Goal: Information Seeking & Learning: Learn about a topic

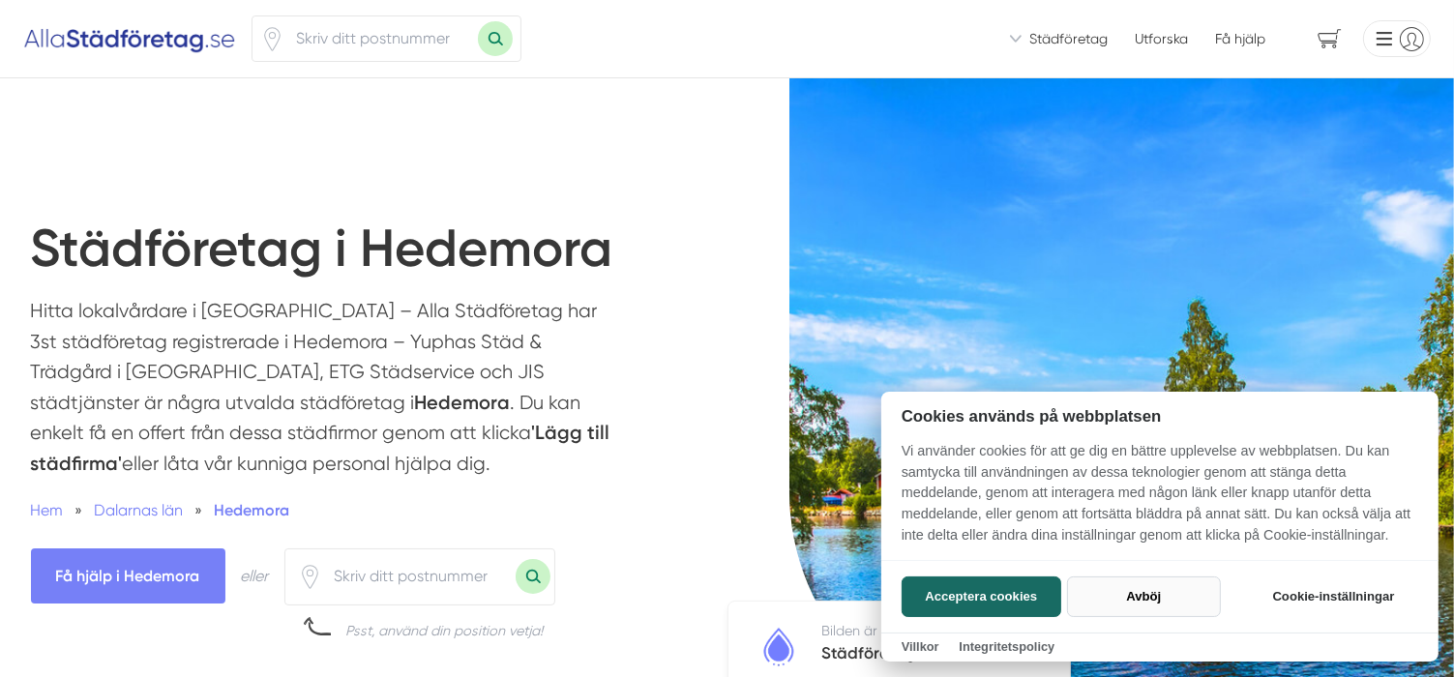
click at [1124, 596] on button "Avböj" at bounding box center [1144, 597] width 154 height 41
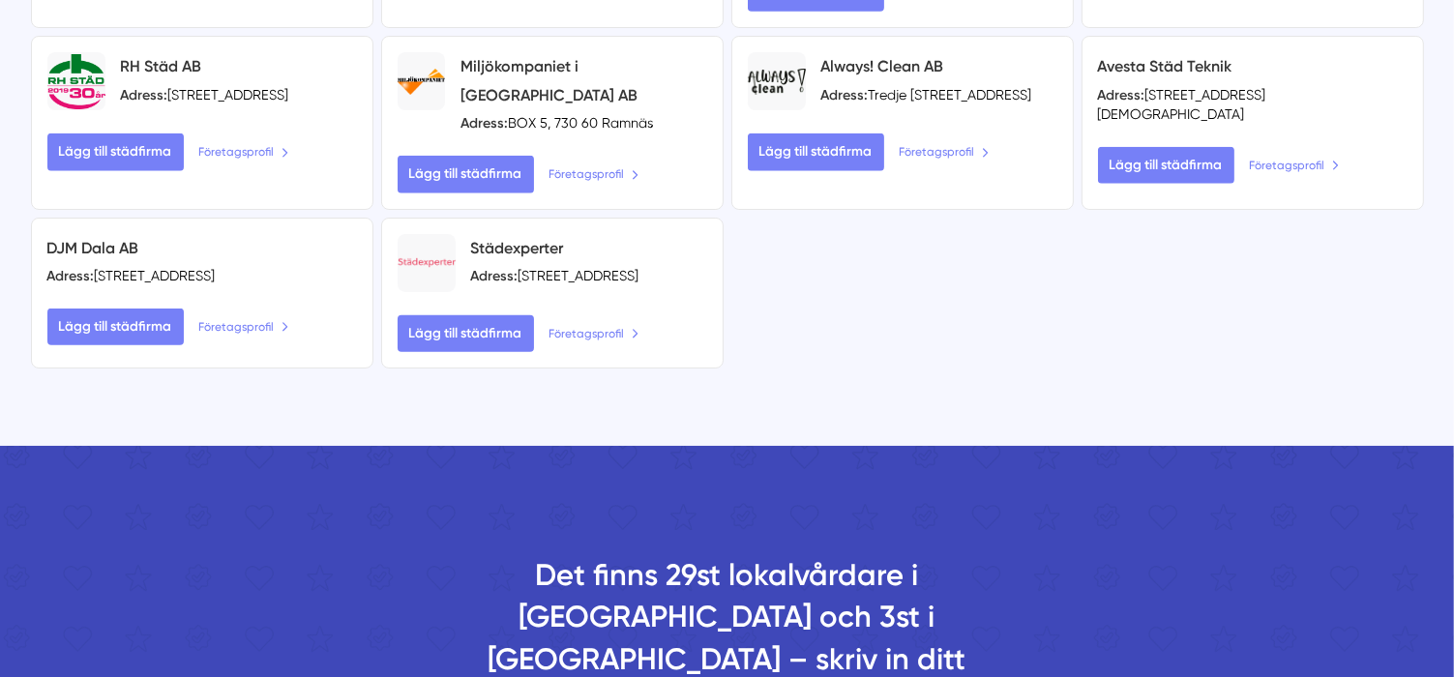
scroll to position [2129, 0]
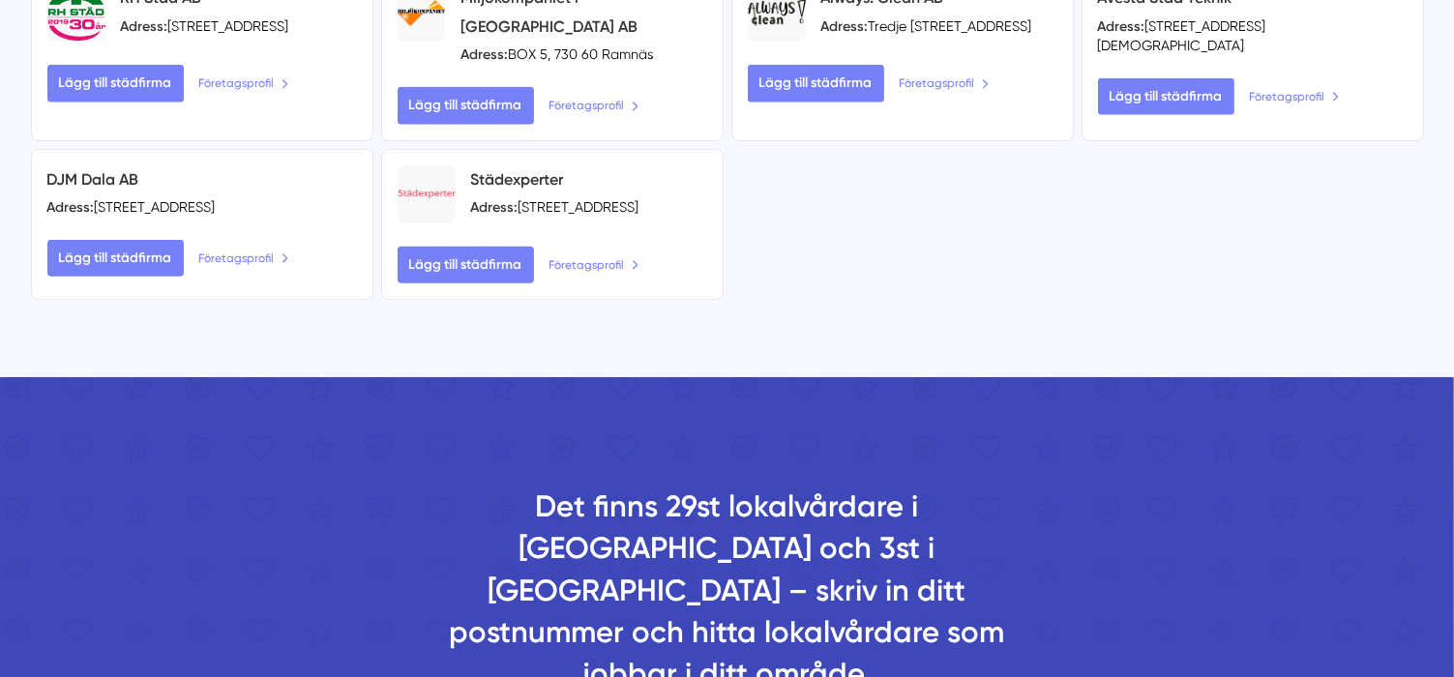
type input "77634"
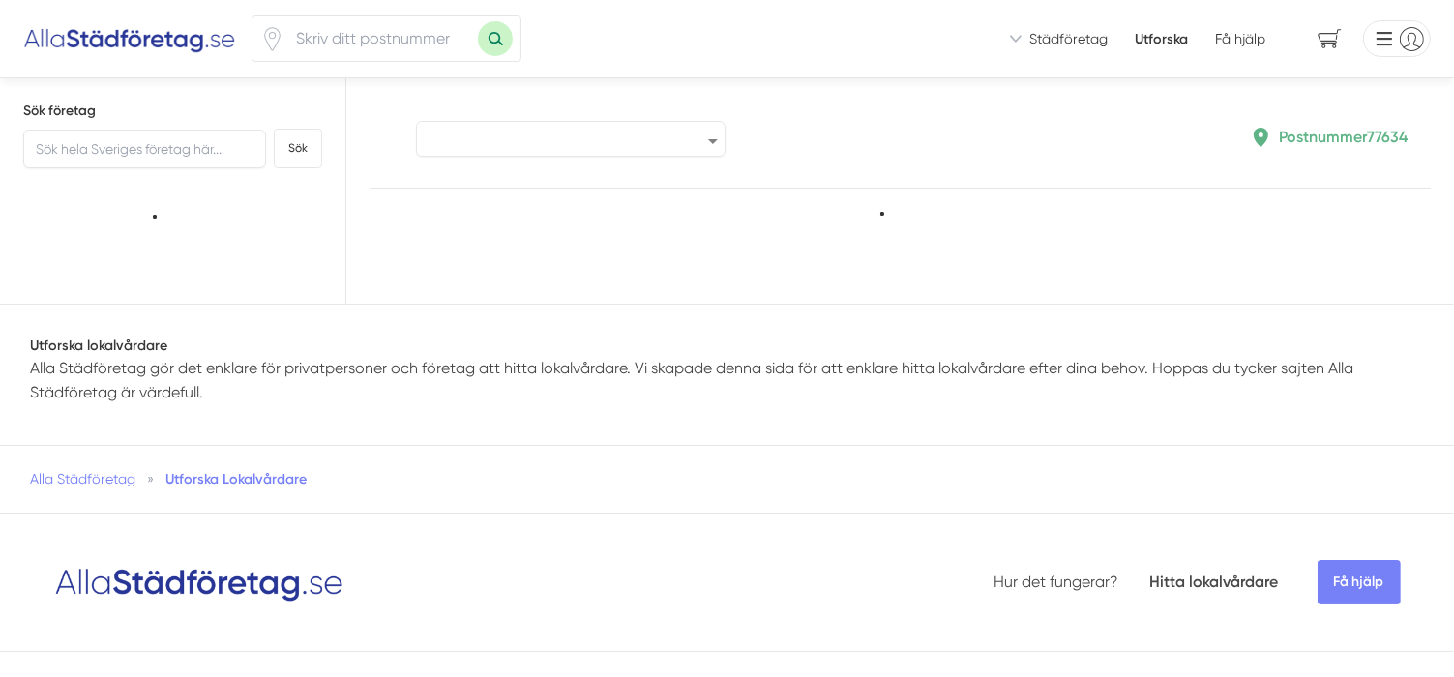
type input "77634"
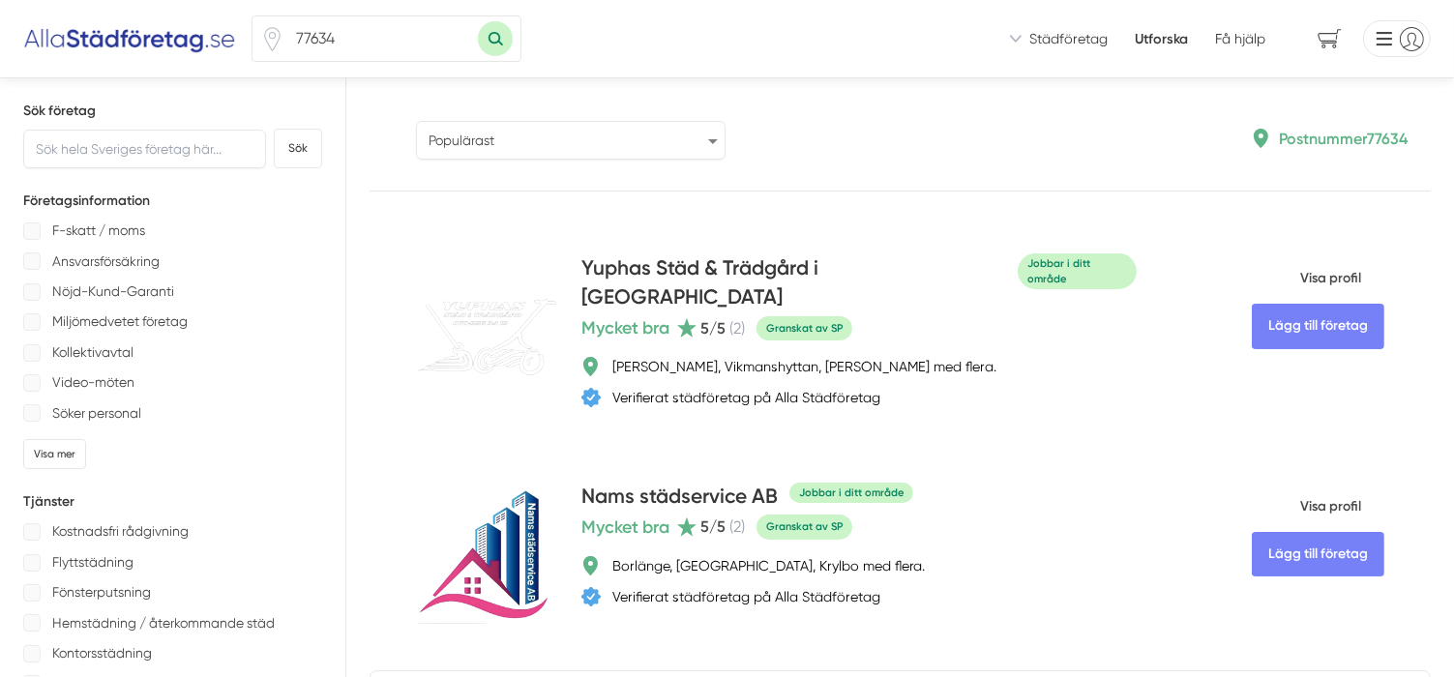
click at [709, 137] on select "Populärast Högst omdöme Flest omdömen Senaste uppdaterade Nyaste företaget på A…" at bounding box center [571, 140] width 310 height 39
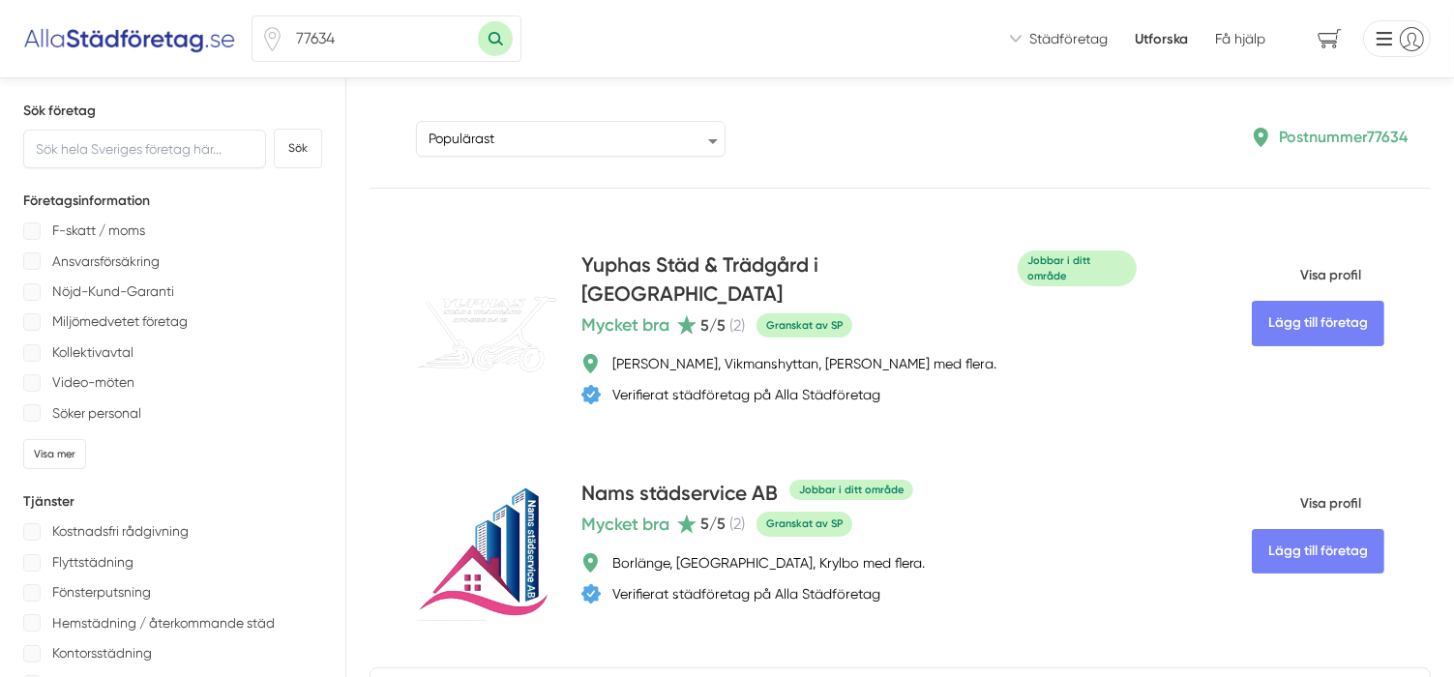
click at [958, 155] on div "Sortera Populärast Högst omdöme Flest omdömen Senaste uppdaterade Nyaste företa…" at bounding box center [684, 137] width 583 height 40
click at [1322, 271] on span "Visa profil" at bounding box center [1306, 276] width 109 height 50
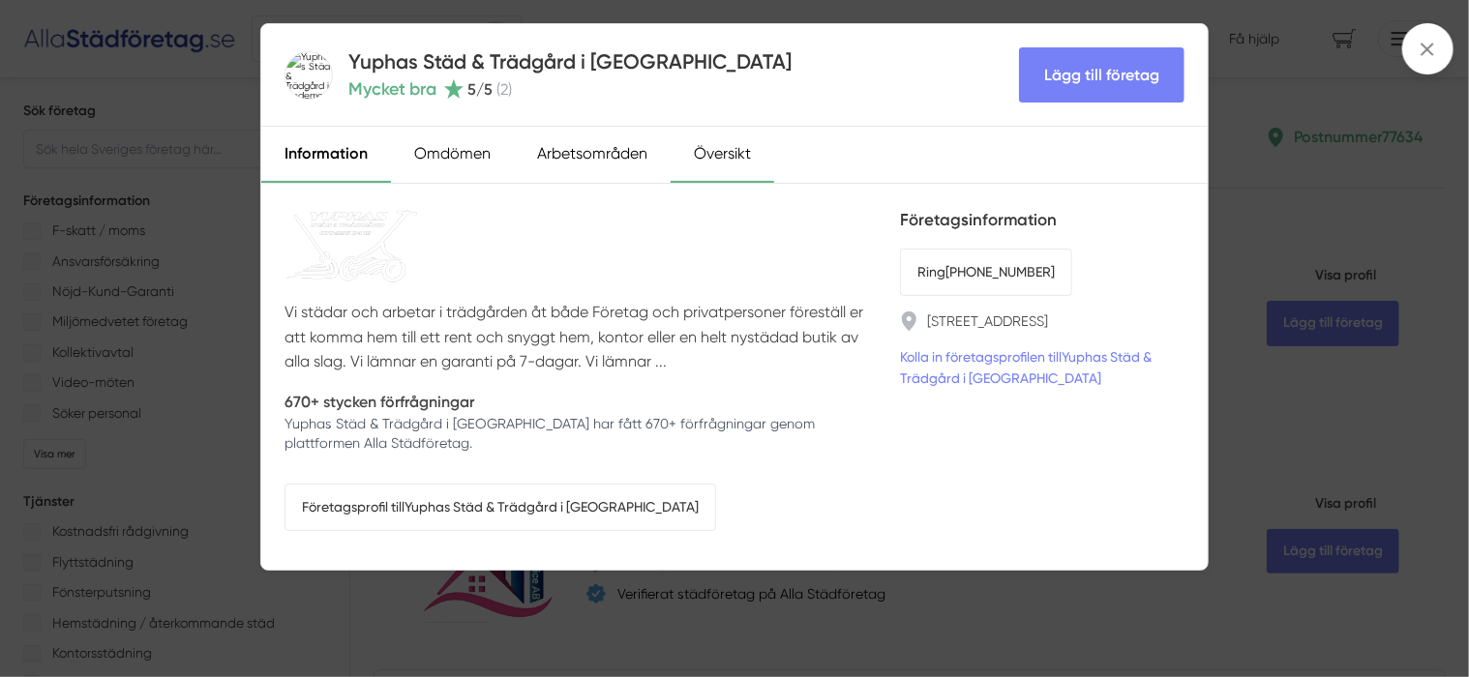
click at [720, 149] on div "Översikt" at bounding box center [723, 155] width 104 height 56
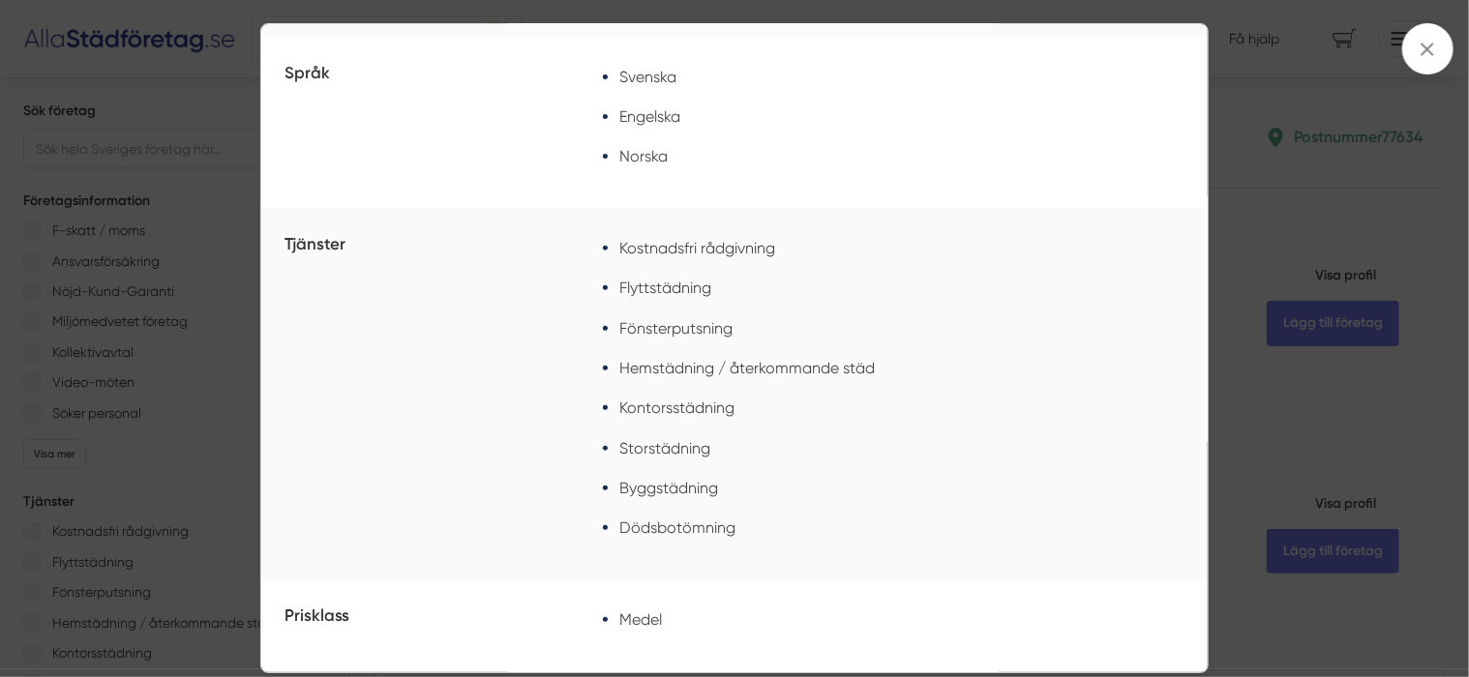
scroll to position [325, 0]
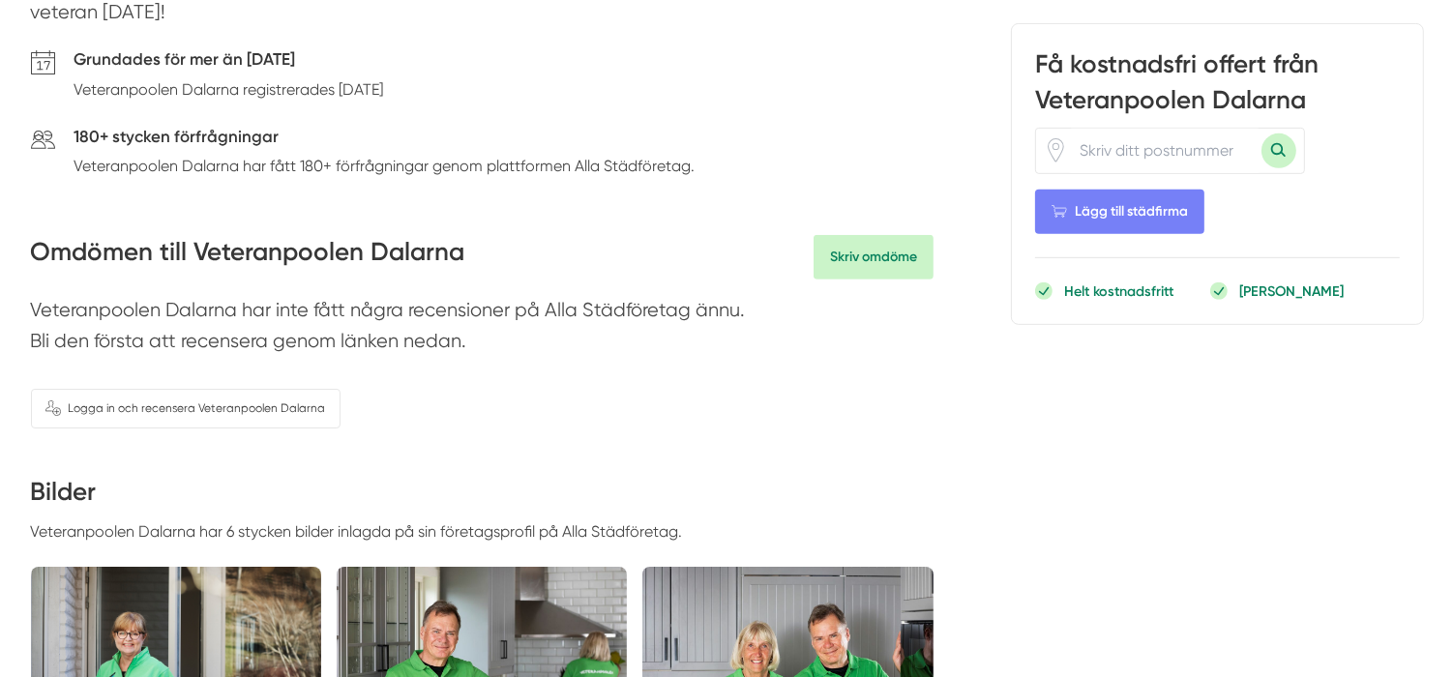
scroll to position [871, 0]
